Goal: Task Accomplishment & Management: Manage account settings

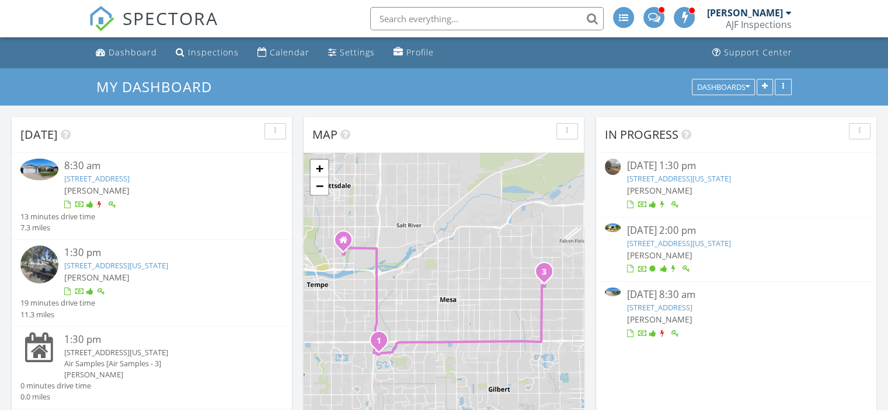
click at [119, 186] on div "[PERSON_NAME]" at bounding box center [162, 190] width 197 height 12
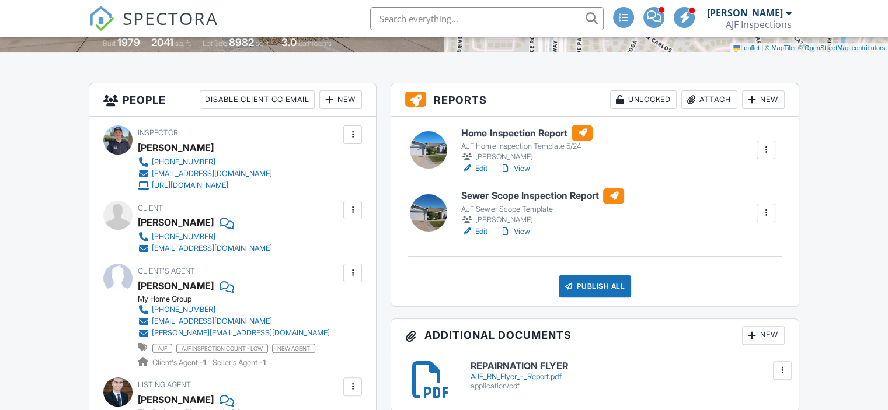
scroll to position [259, 0]
click at [180, 281] on div "[PERSON_NAME]" at bounding box center [176, 286] width 76 height 18
copy div "[PERSON_NAME]"
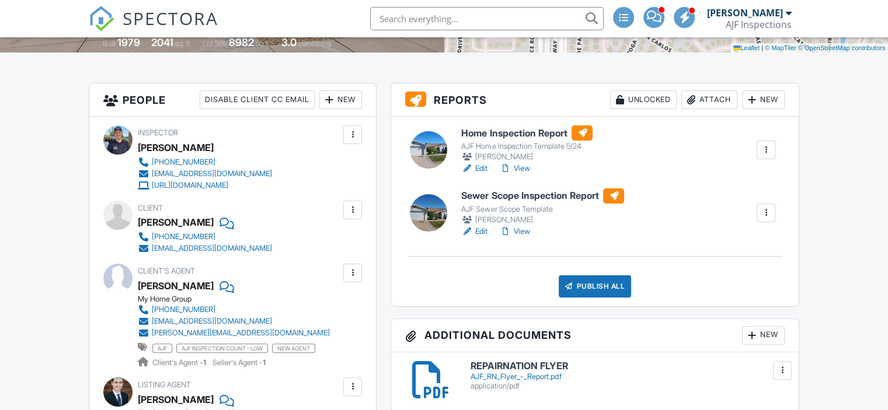
click at [408, 26] on input "text" at bounding box center [486, 18] width 233 height 23
paste input "[PERSON_NAME]"
click at [408, 26] on input "[PERSON_NAME]" at bounding box center [486, 18] width 233 height 23
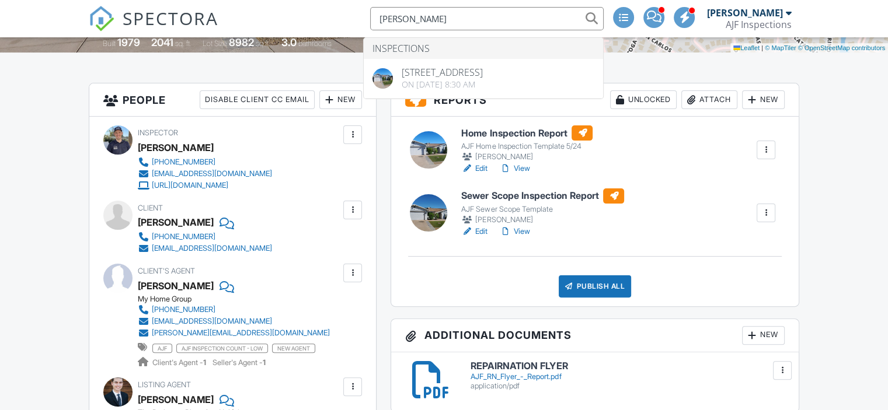
click at [156, 224] on div "[PERSON_NAME]" at bounding box center [176, 223] width 76 height 18
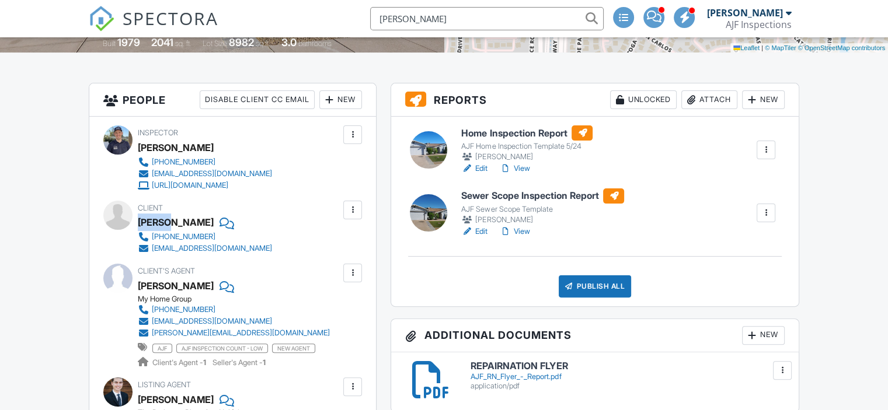
click at [156, 224] on div "[PERSON_NAME]" at bounding box center [176, 223] width 76 height 18
copy div "[PERSON_NAME]"
drag, startPoint x: 464, startPoint y: 18, endPoint x: 392, endPoint y: 8, distance: 73.1
click at [392, 8] on input "[PERSON_NAME]" at bounding box center [486, 18] width 233 height 23
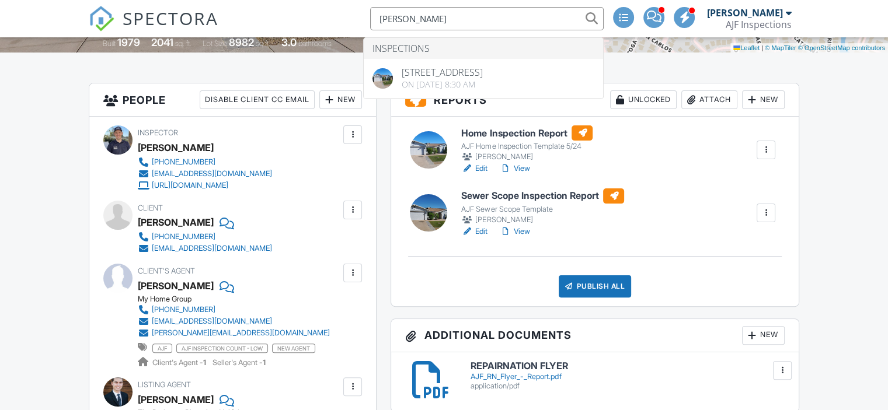
paste input "[PERSON_NAME]"
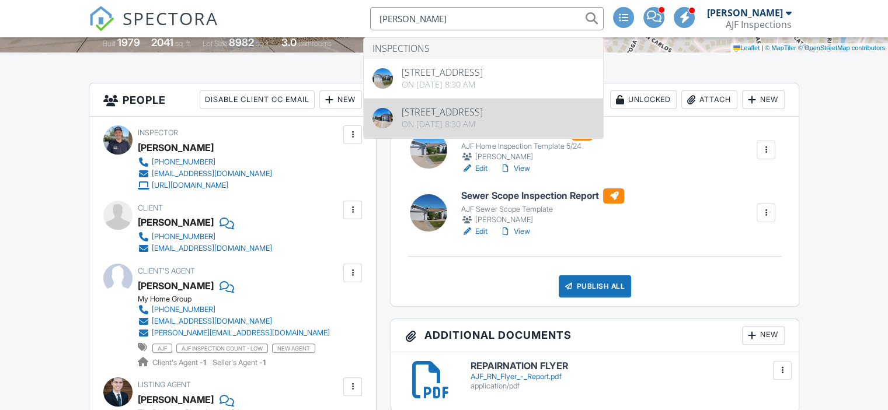
type input "[PERSON_NAME]"
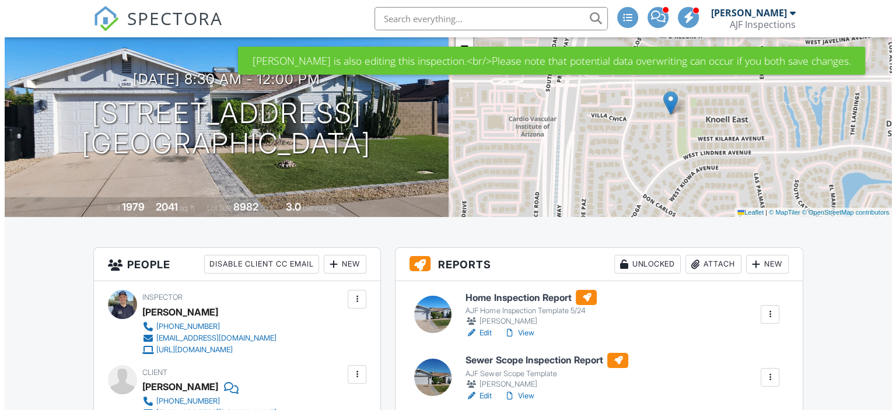
scroll to position [96, 0]
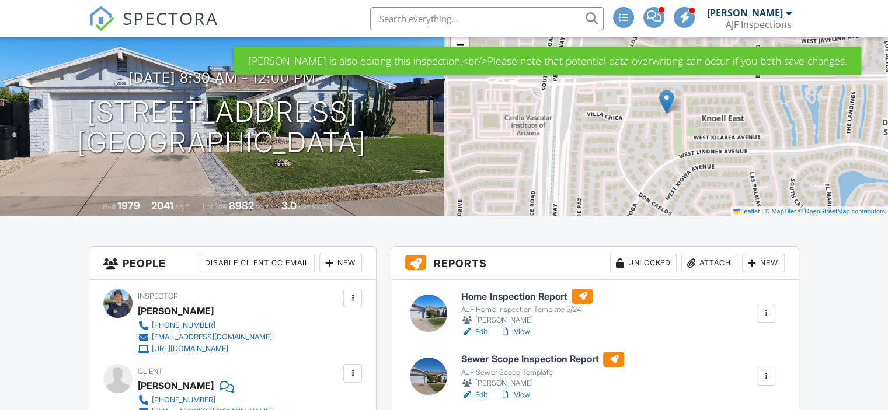
click at [704, 263] on div "Attach" at bounding box center [709, 263] width 56 height 19
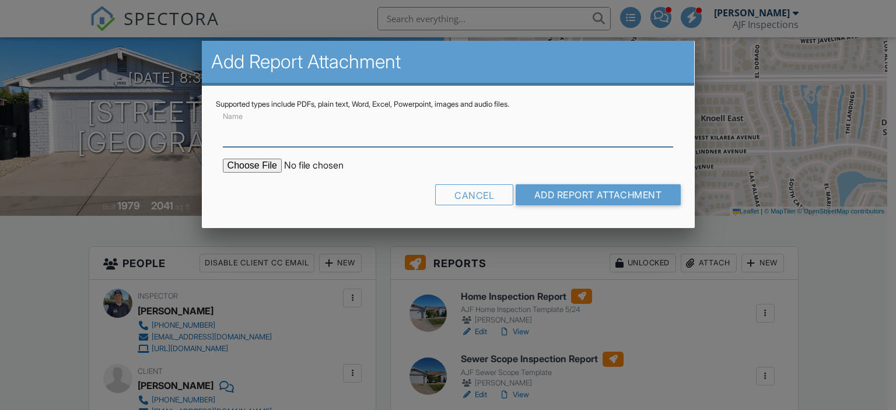
click at [330, 124] on input "Name" at bounding box center [448, 132] width 451 height 29
type input "Termite Report"
type input "C:\fakepath\WDIIR Inspection - [STREET_ADDRESS]pdf"
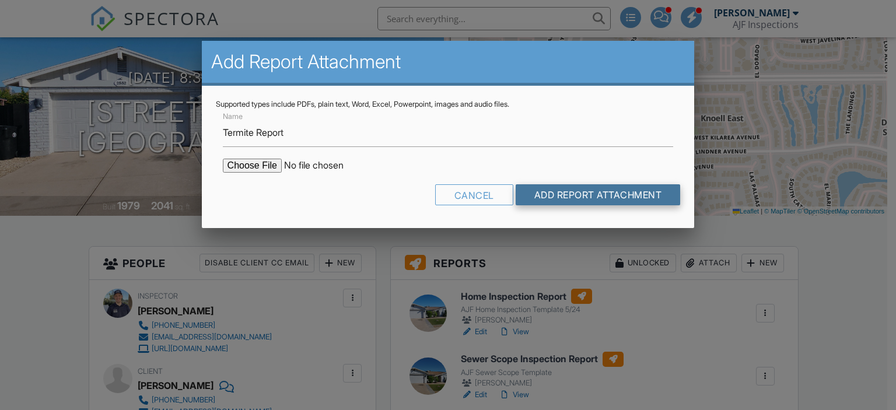
click at [588, 196] on input "Add Report Attachment" at bounding box center [598, 194] width 165 height 21
